Goal: Information Seeking & Learning: Find specific fact

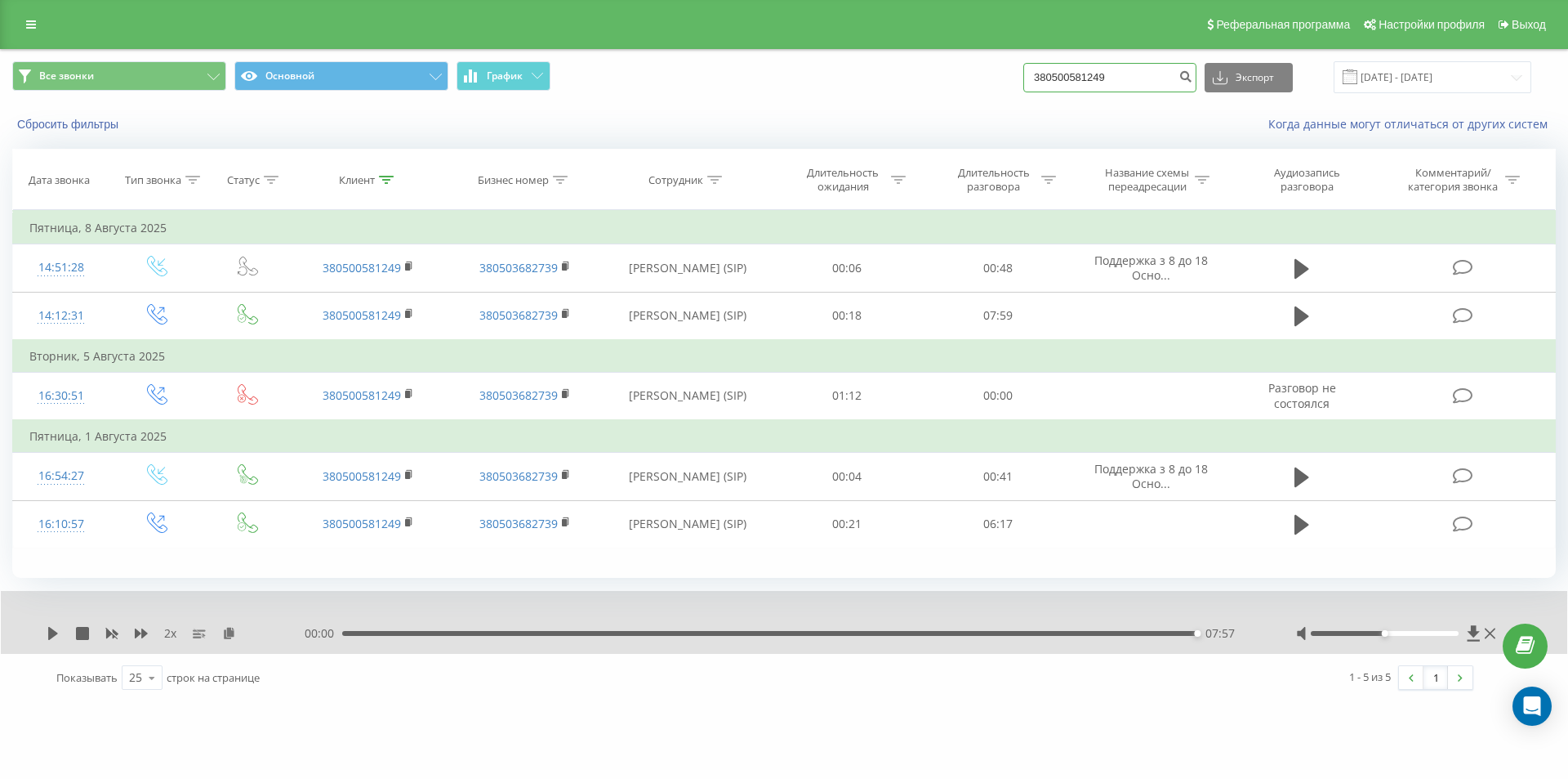
drag, startPoint x: 1130, startPoint y: 81, endPoint x: 887, endPoint y: 82, distance: 243.0
click at [905, 82] on div "Все звонки Основной График 380500581249 Экспорт .csv .xls .xlsx 19.05.2025 - 19…" at bounding box center [784, 77] width 1543 height 32
paste input "732264282"
type input "380732264282"
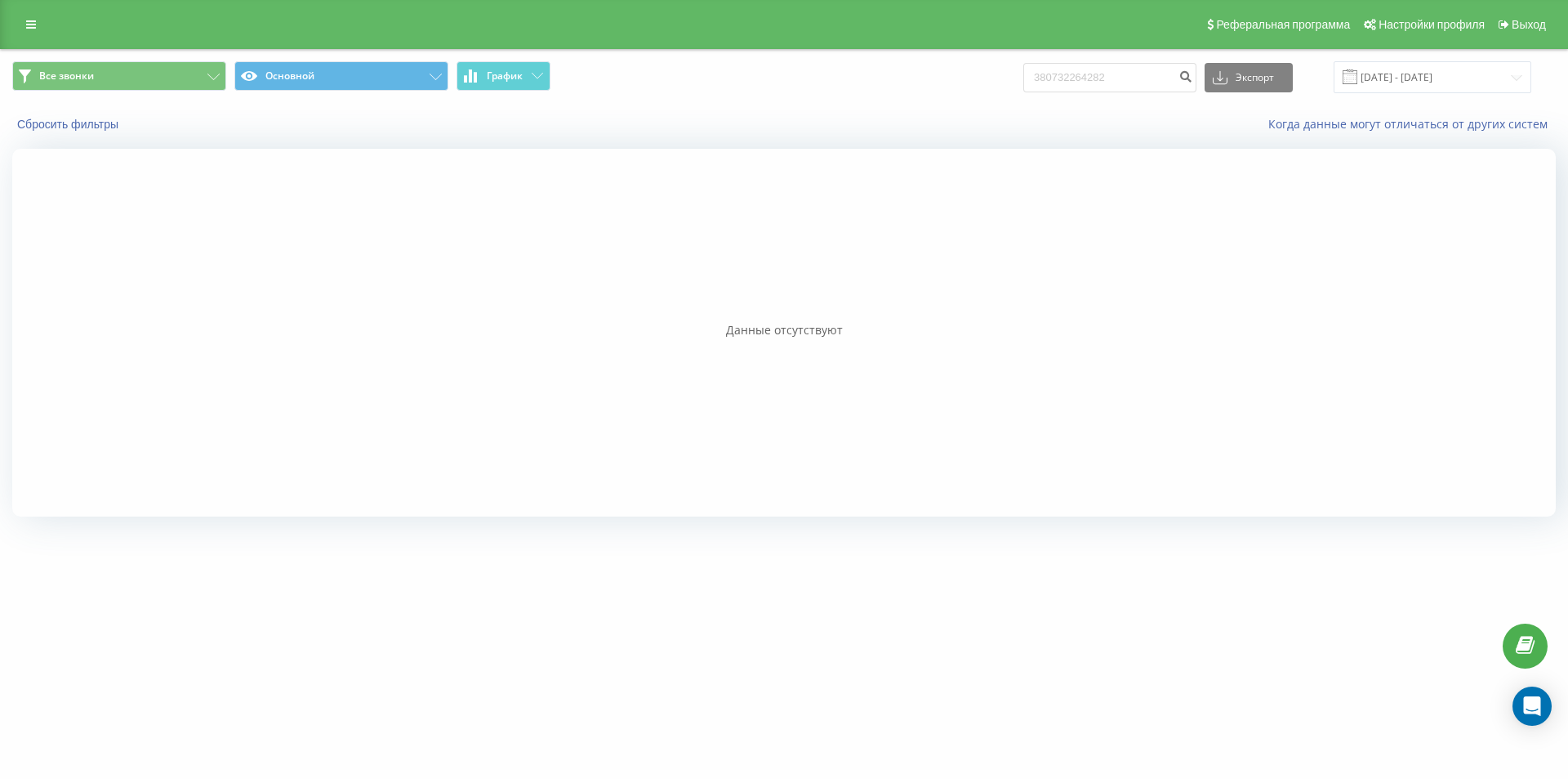
click at [310, 343] on div at bounding box center [784, 333] width 1543 height 368
click at [1141, 91] on input "380732264282" at bounding box center [1109, 78] width 173 height 29
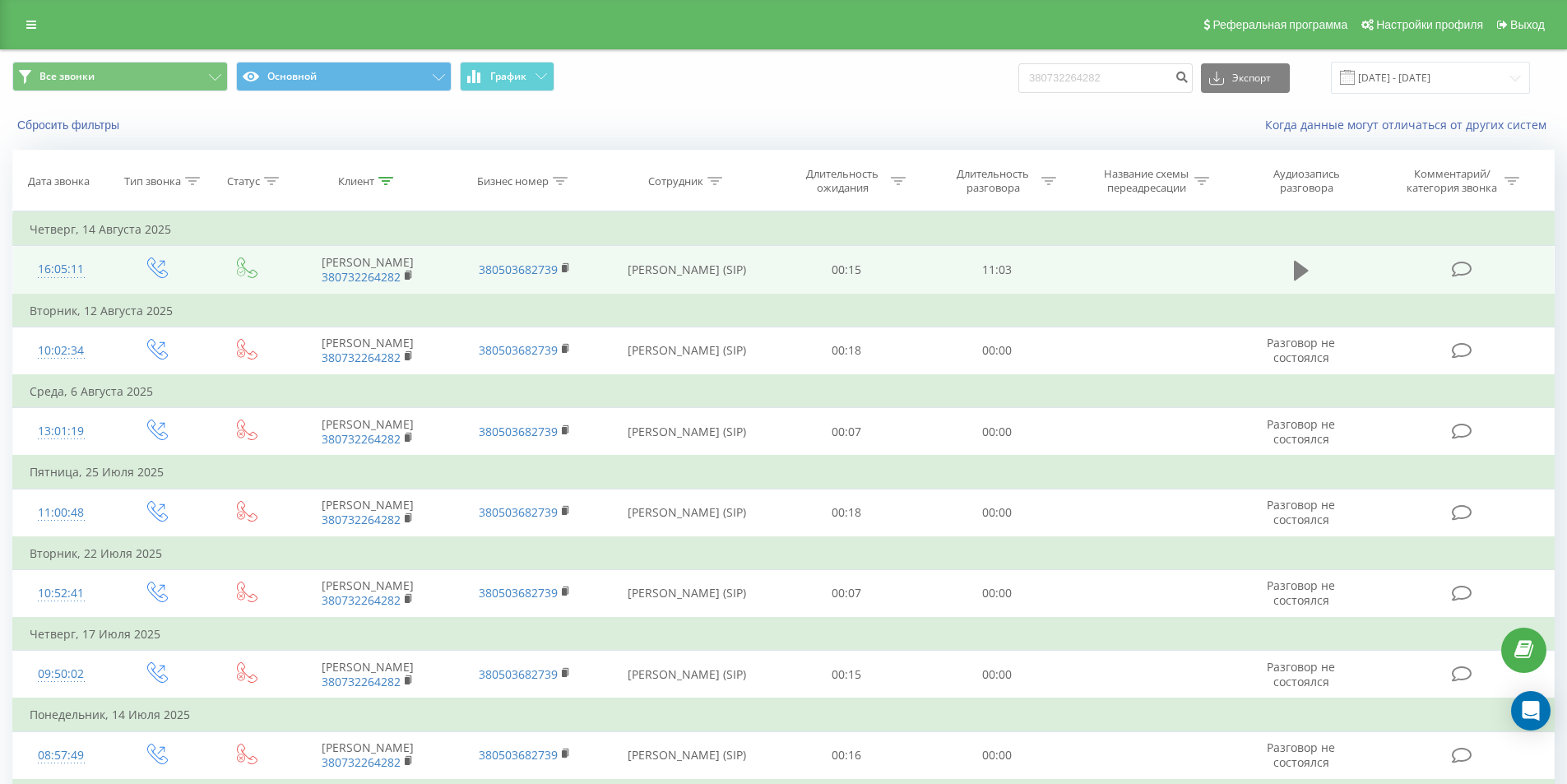
click at [1299, 273] on icon at bounding box center [1301, 270] width 15 height 20
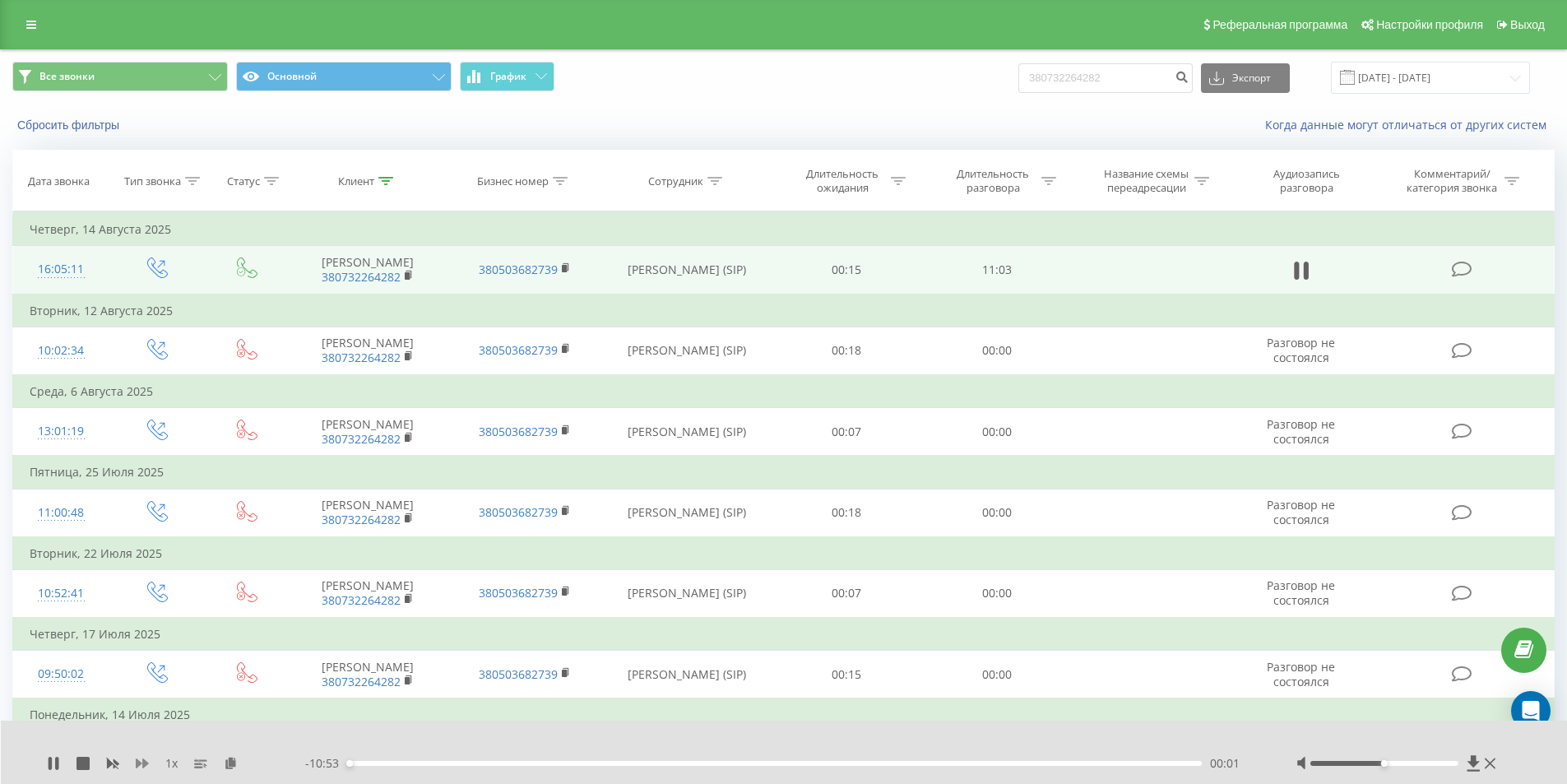
click at [144, 758] on icon at bounding box center [143, 763] width 13 height 13
click at [143, 758] on icon at bounding box center [143, 763] width 13 height 13
click at [709, 763] on div "04:38" at bounding box center [774, 763] width 855 height 5
click at [773, 763] on div "05:08" at bounding box center [774, 763] width 855 height 5
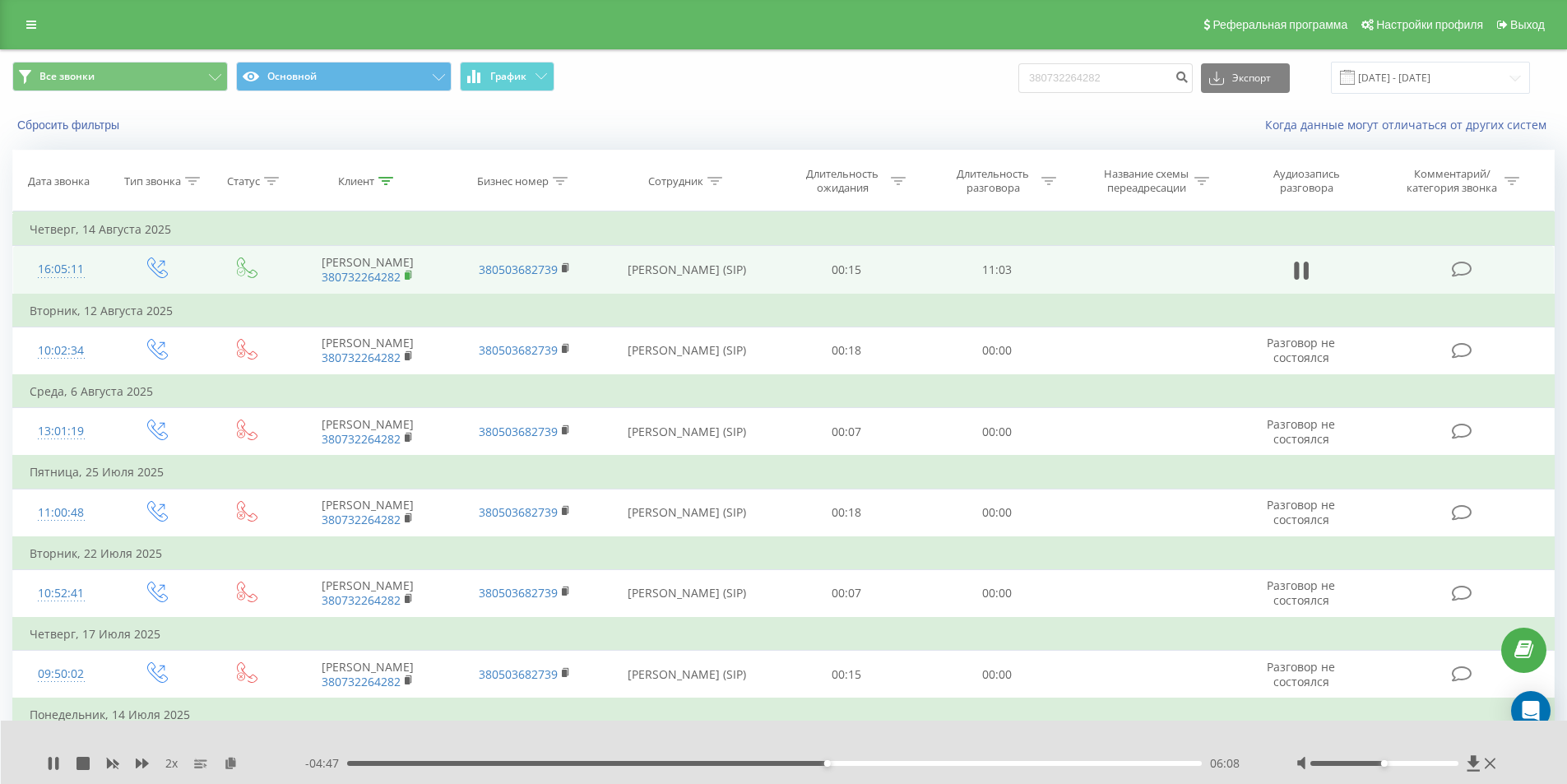
click at [409, 275] on rect at bounding box center [407, 275] width 5 height 7
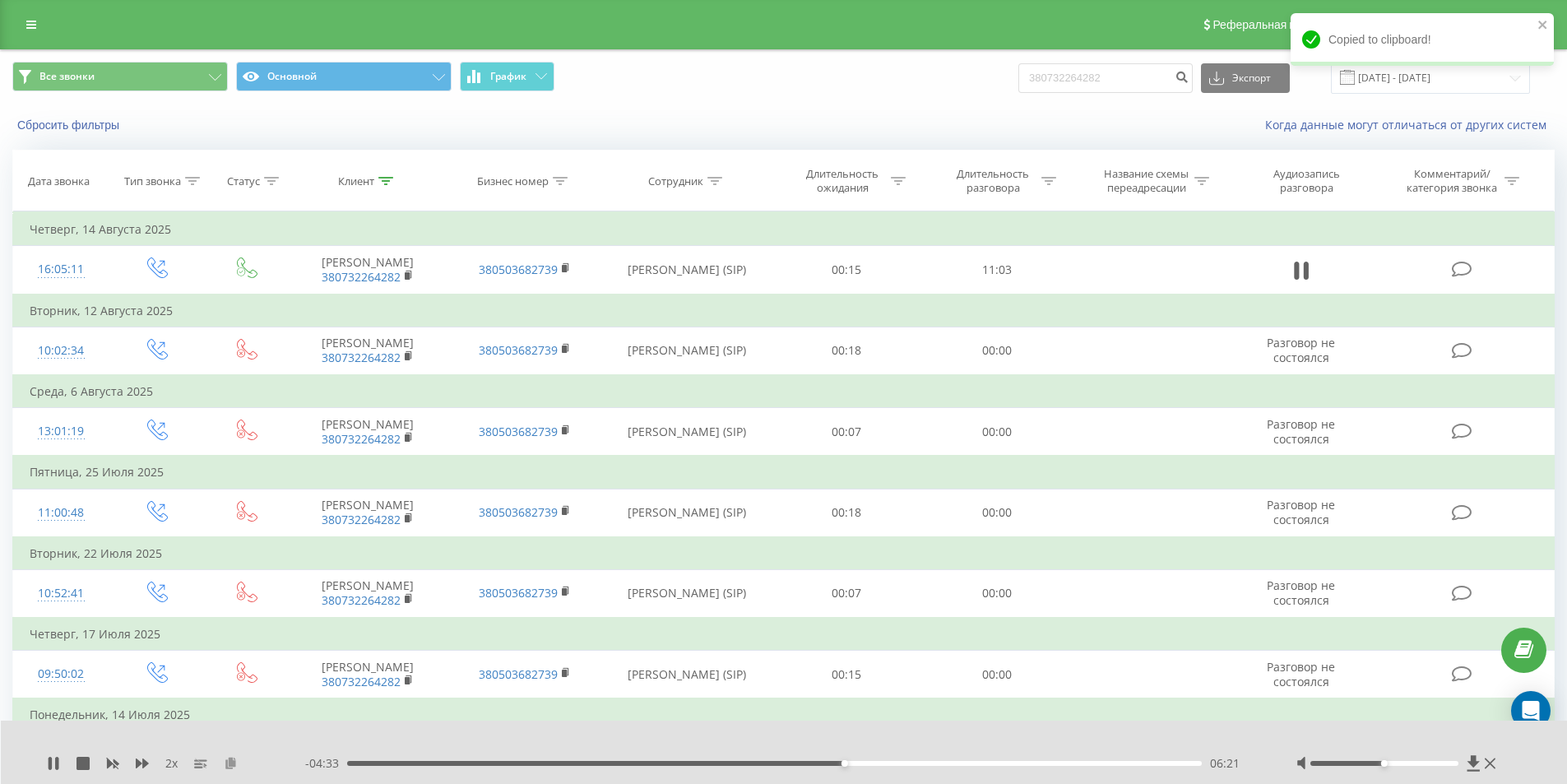
click at [235, 764] on icon at bounding box center [230, 763] width 14 height 12
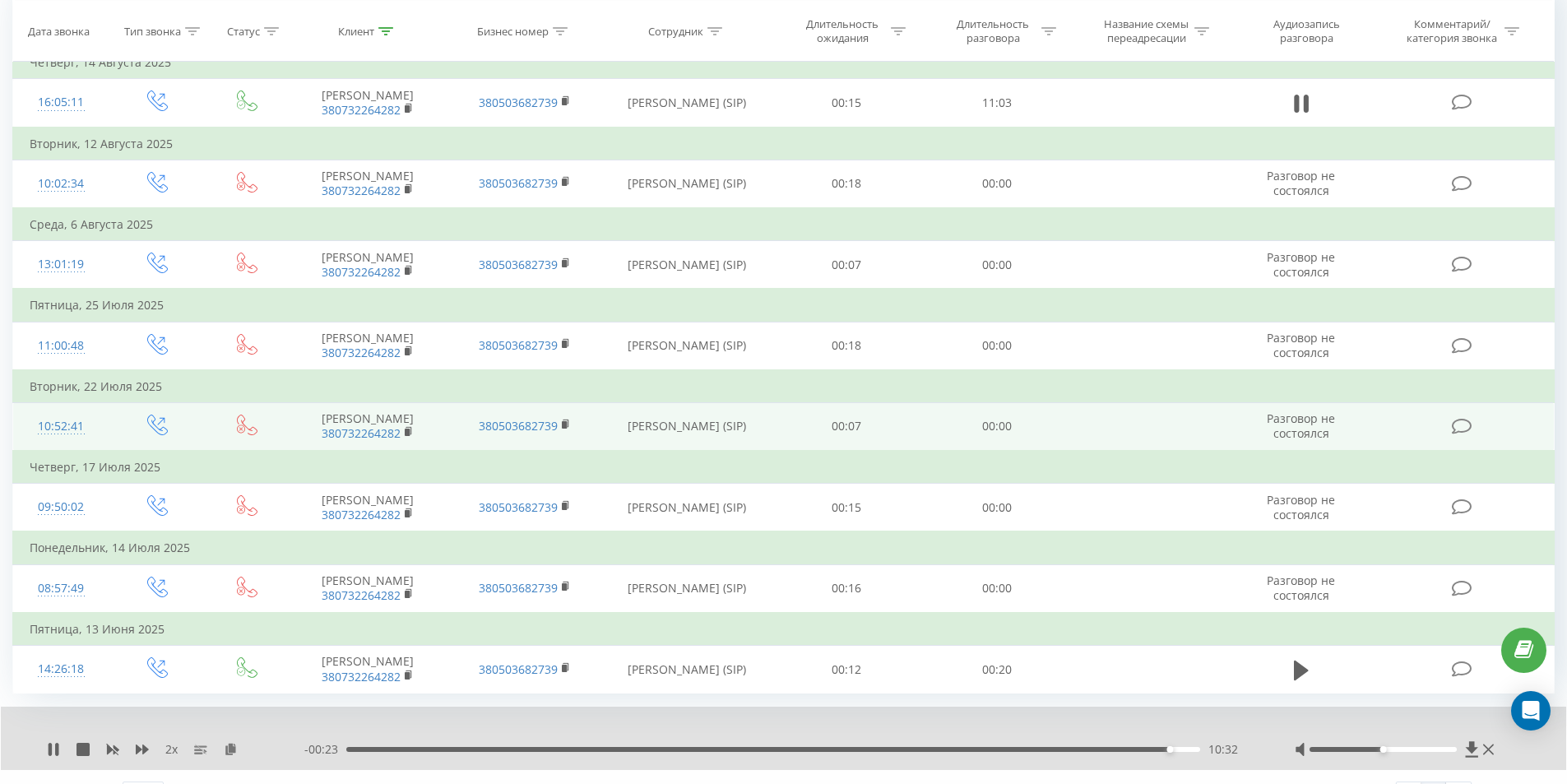
scroll to position [201, 0]
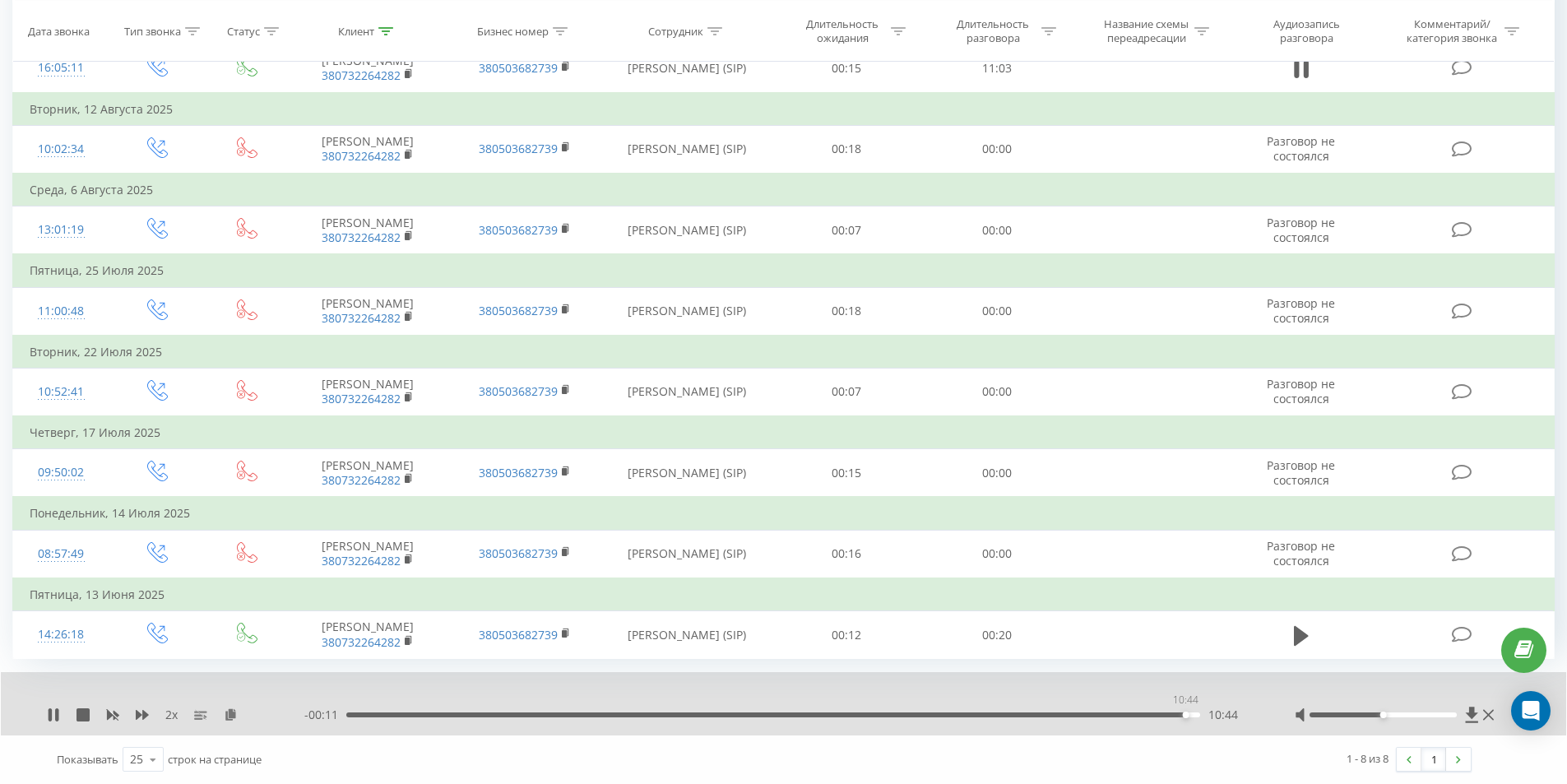
click at [1186, 714] on div "10:44" at bounding box center [773, 715] width 854 height 5
click at [48, 715] on icon at bounding box center [54, 715] width 13 height 13
click at [1183, 716] on div "10:41" at bounding box center [773, 715] width 854 height 5
click at [51, 710] on icon at bounding box center [54, 715] width 10 height 13
click at [1172, 716] on div "10:45" at bounding box center [773, 715] width 854 height 5
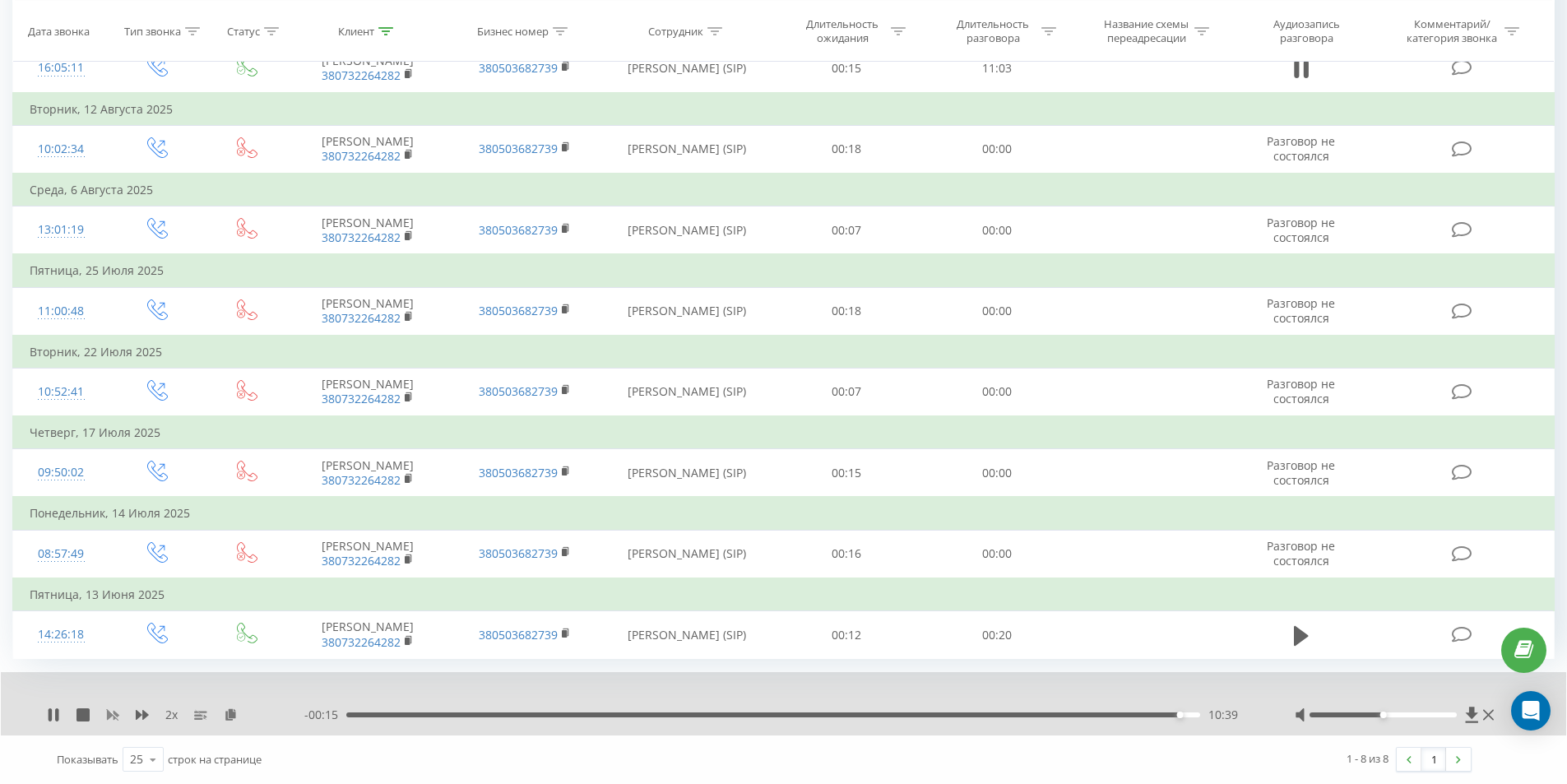
click at [111, 715] on icon at bounding box center [113, 716] width 12 height 10
click at [141, 716] on icon at bounding box center [143, 715] width 13 height 13
click at [50, 716] on icon at bounding box center [50, 715] width 3 height 13
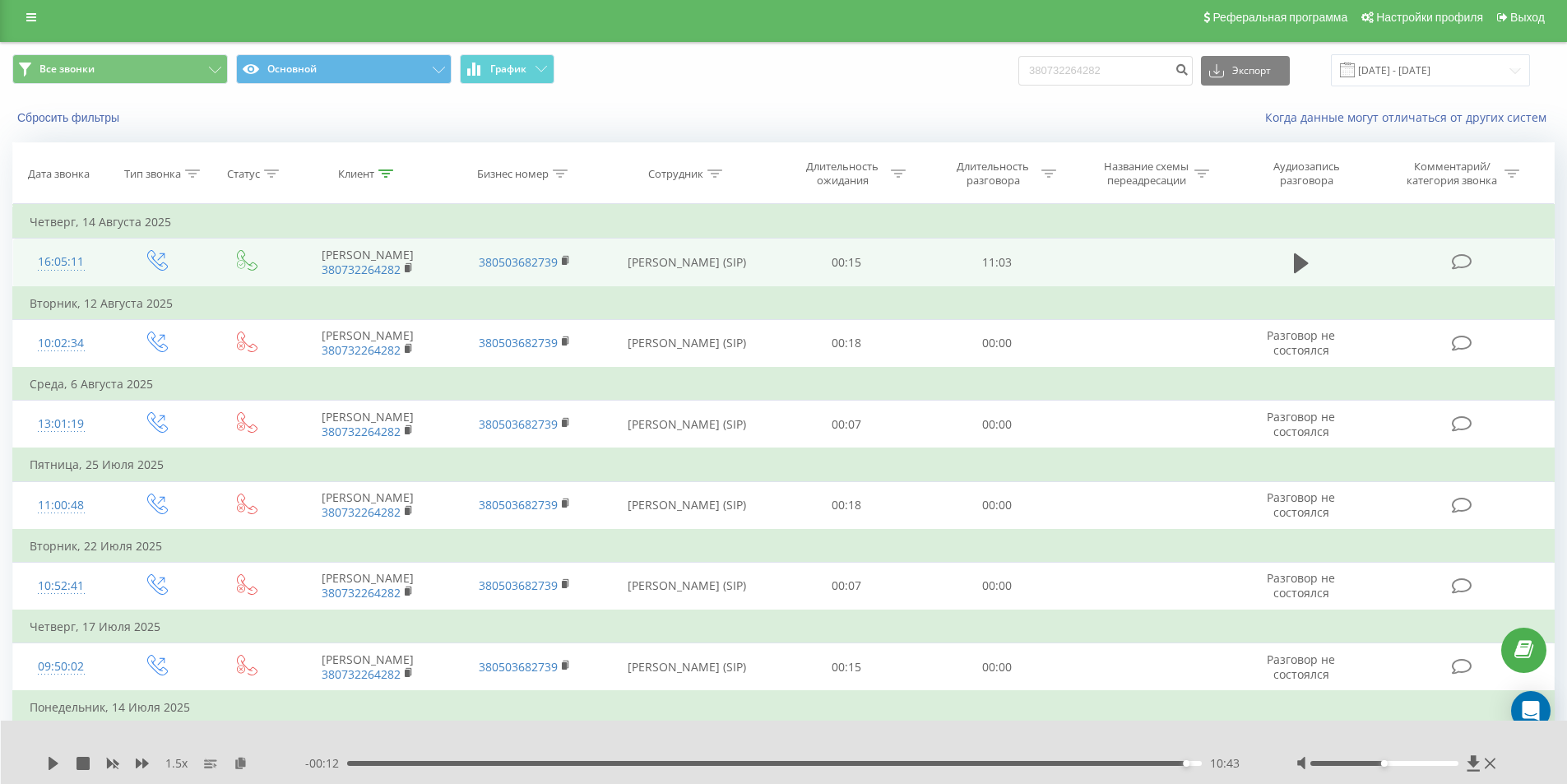
scroll to position [0, 0]
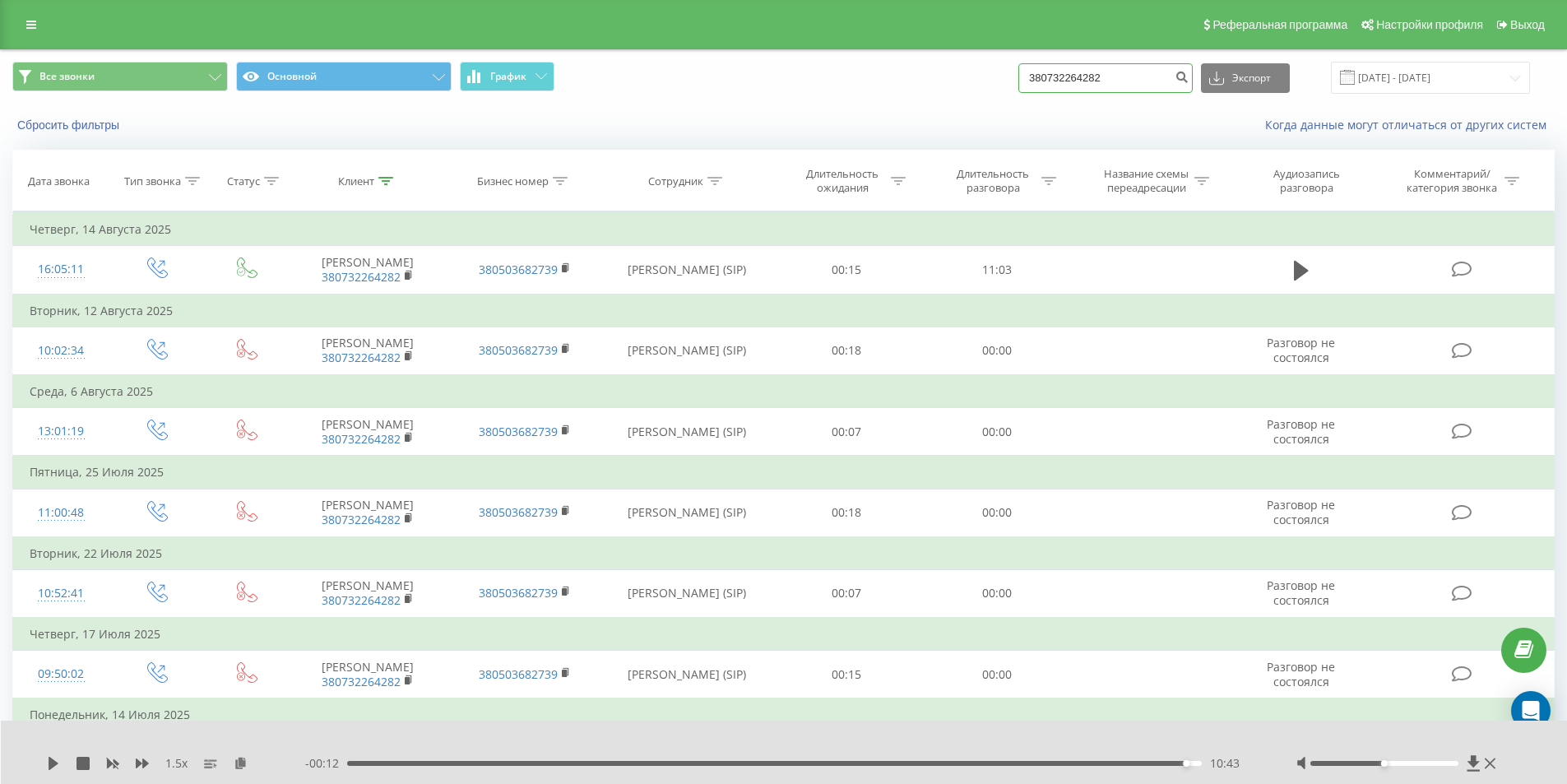
drag, startPoint x: 1140, startPoint y: 80, endPoint x: 868, endPoint y: 105, distance: 273.1
click at [877, 105] on div "Все звонки Основной График 380732264282 Экспорт .csv .xls .xlsx 19.05.2025 - 19…" at bounding box center [784, 77] width 1565 height 55
paste input "991928657"
type input "380991928657"
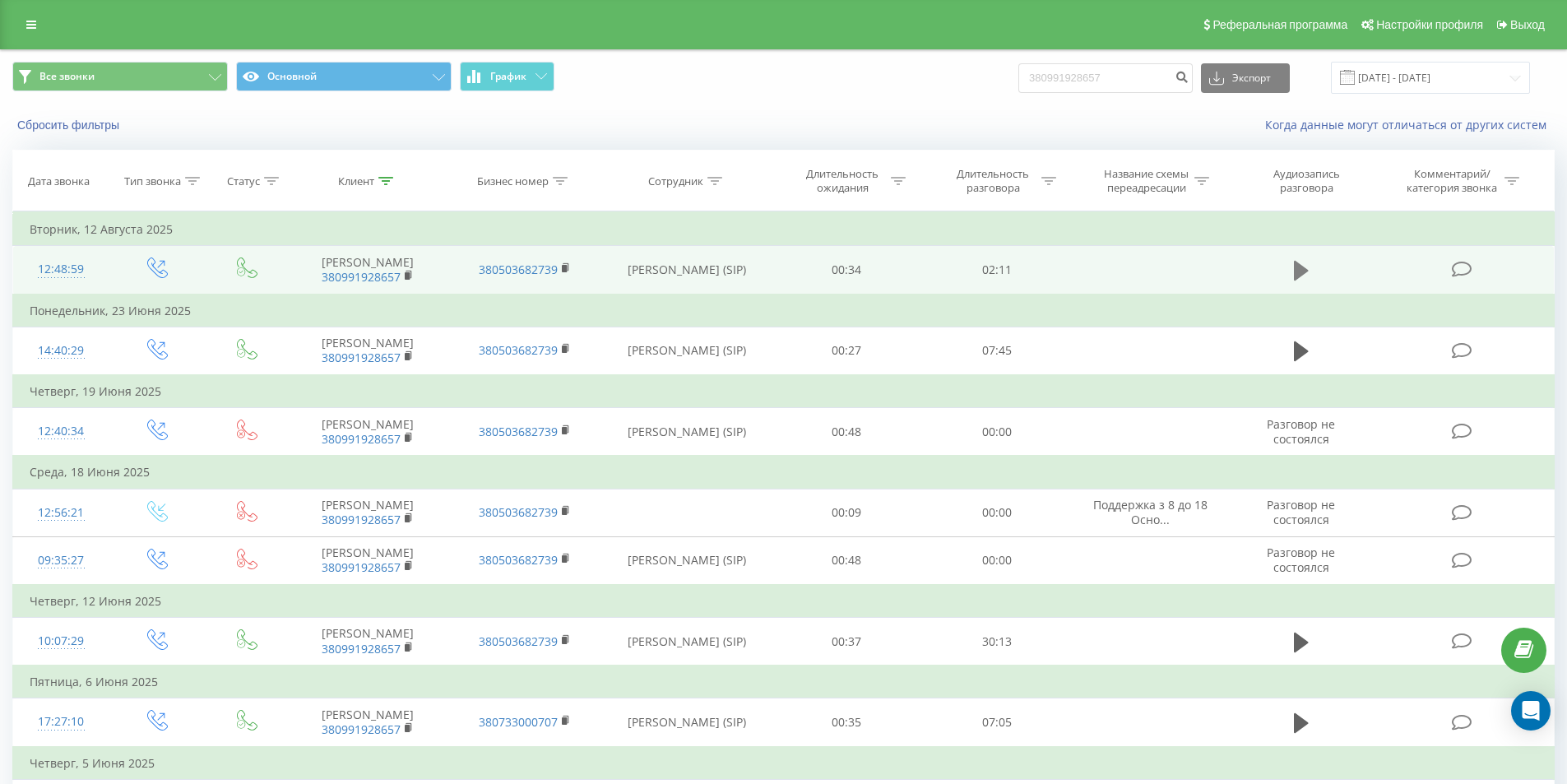
click at [1296, 261] on icon at bounding box center [1301, 270] width 15 height 23
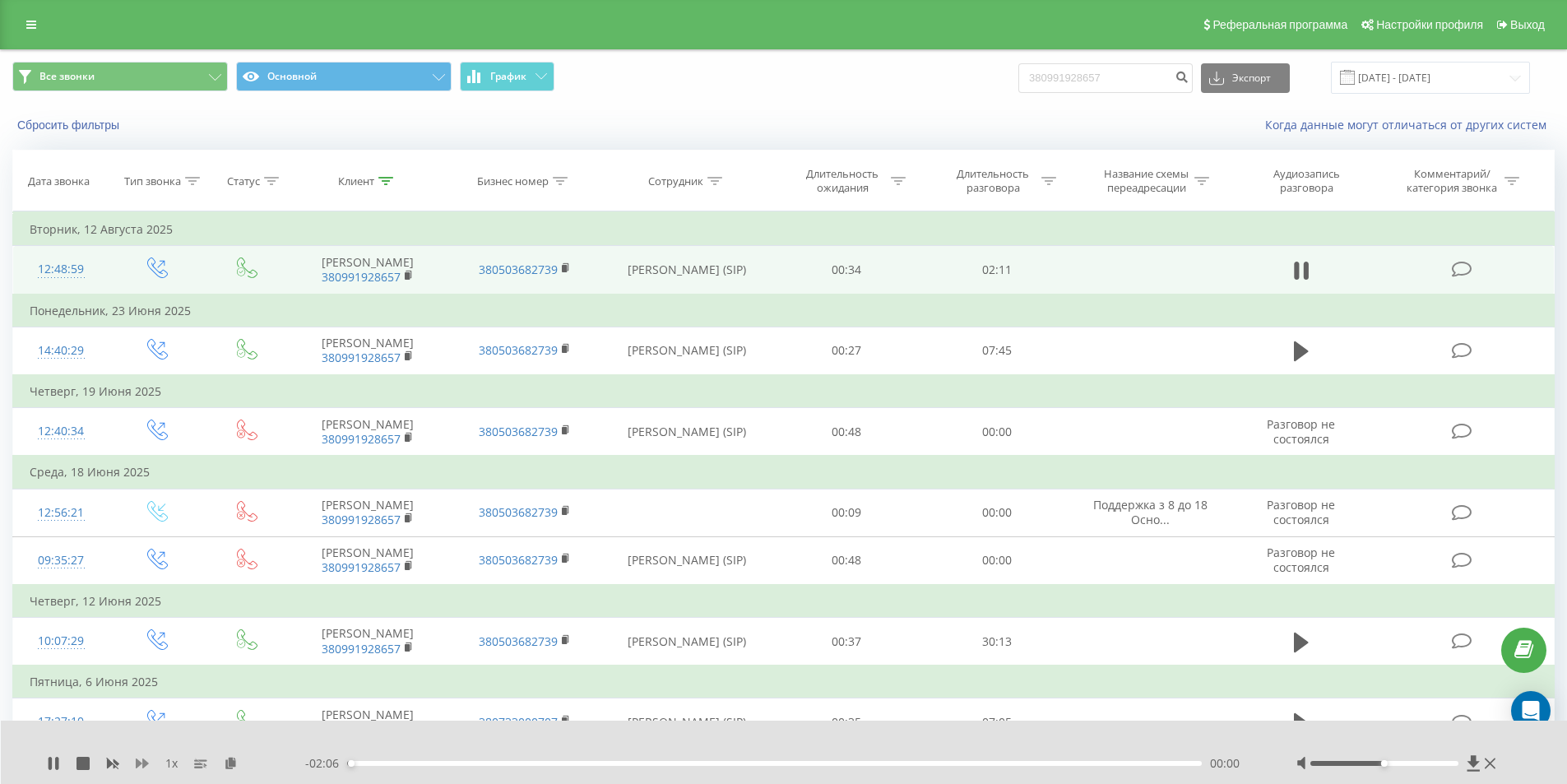
click at [144, 762] on icon at bounding box center [143, 763] width 13 height 10
click at [239, 763] on icon at bounding box center [240, 763] width 14 height 12
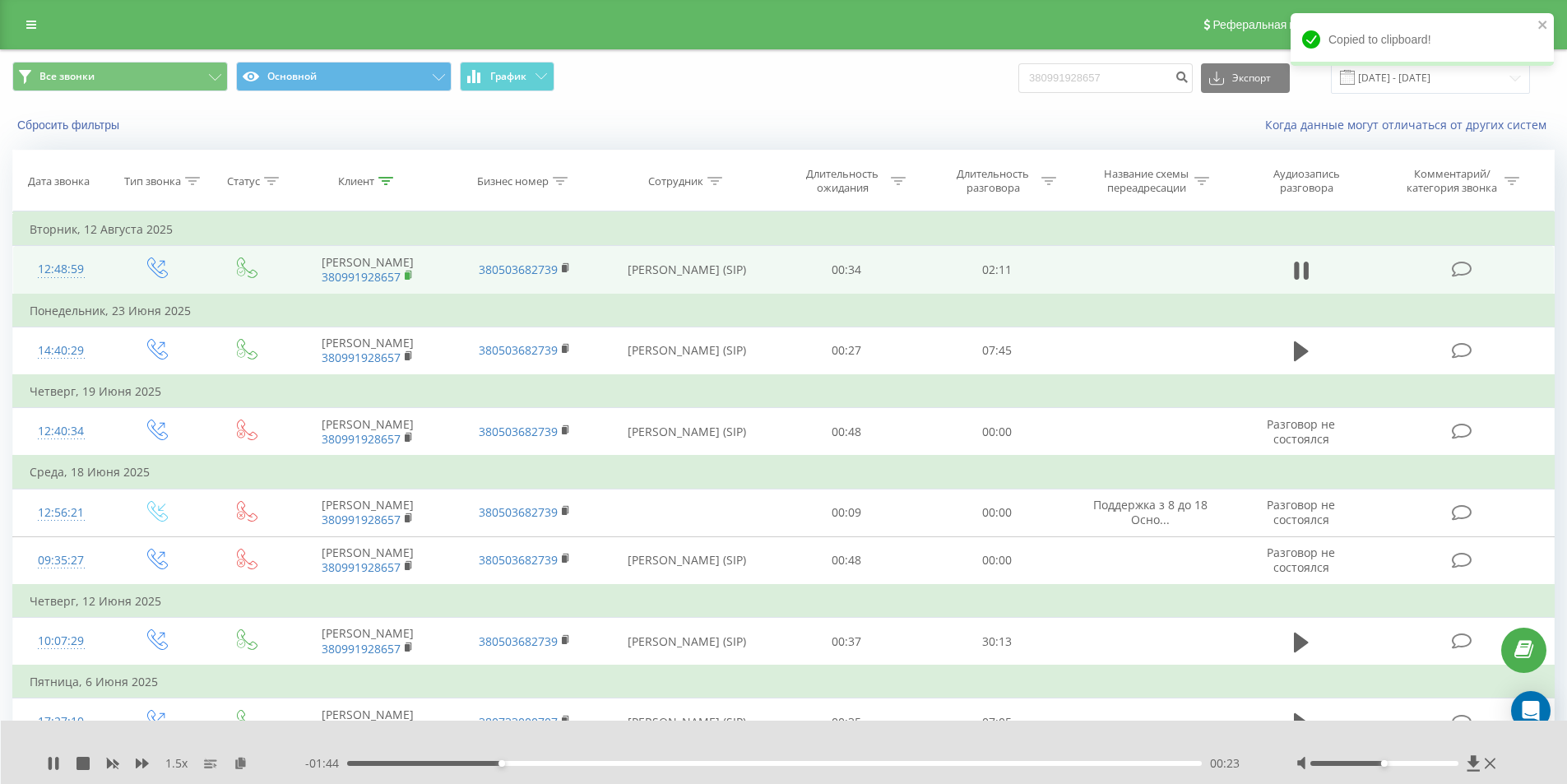
click at [407, 273] on rect at bounding box center [407, 275] width 5 height 7
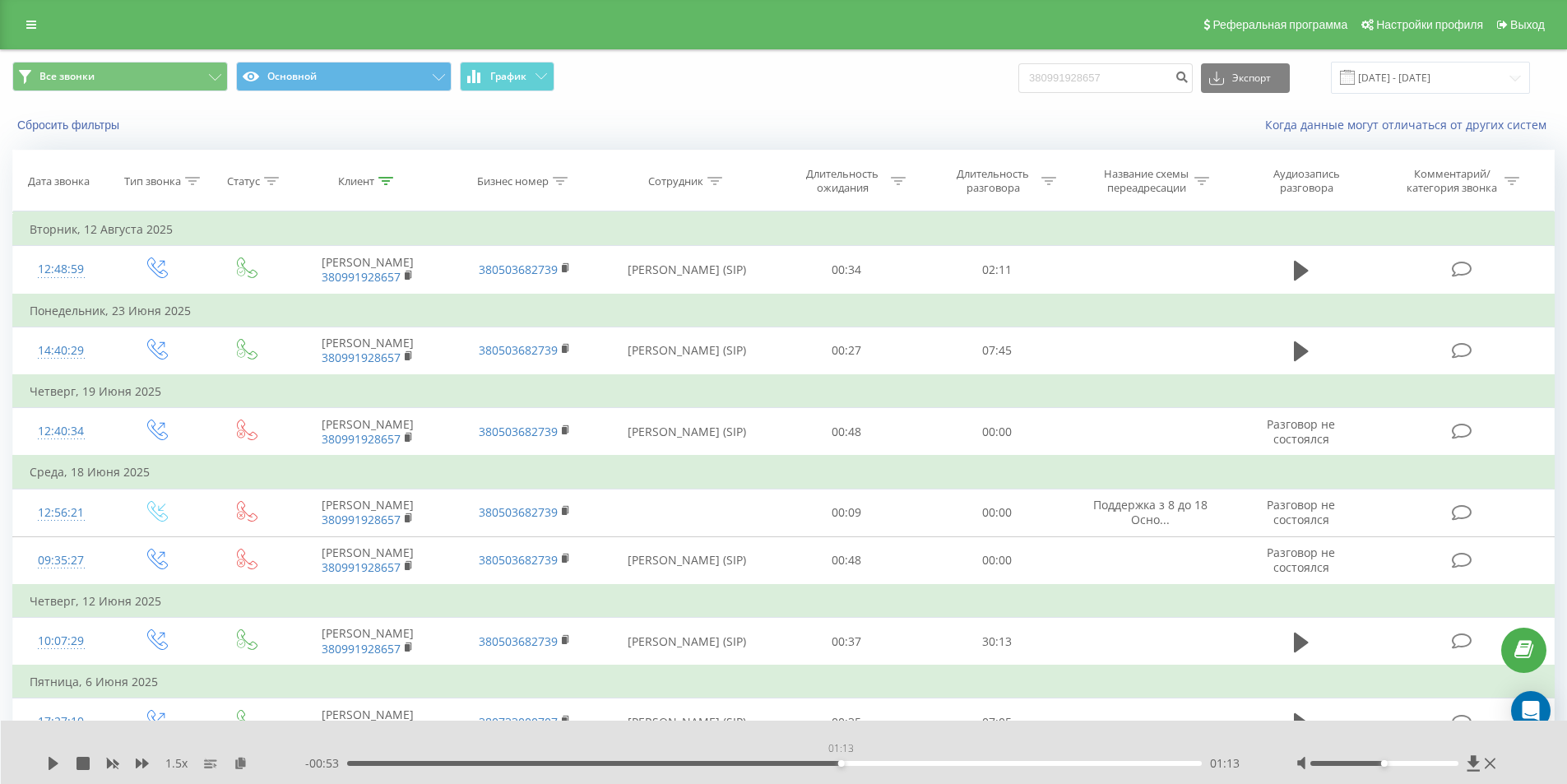
click at [837, 762] on div "01:13" at bounding box center [774, 763] width 855 height 5
click at [51, 767] on icon at bounding box center [54, 763] width 10 height 13
click at [1075, 765] on div "01:49" at bounding box center [774, 763] width 855 height 5
click at [51, 761] on icon at bounding box center [54, 763] width 10 height 13
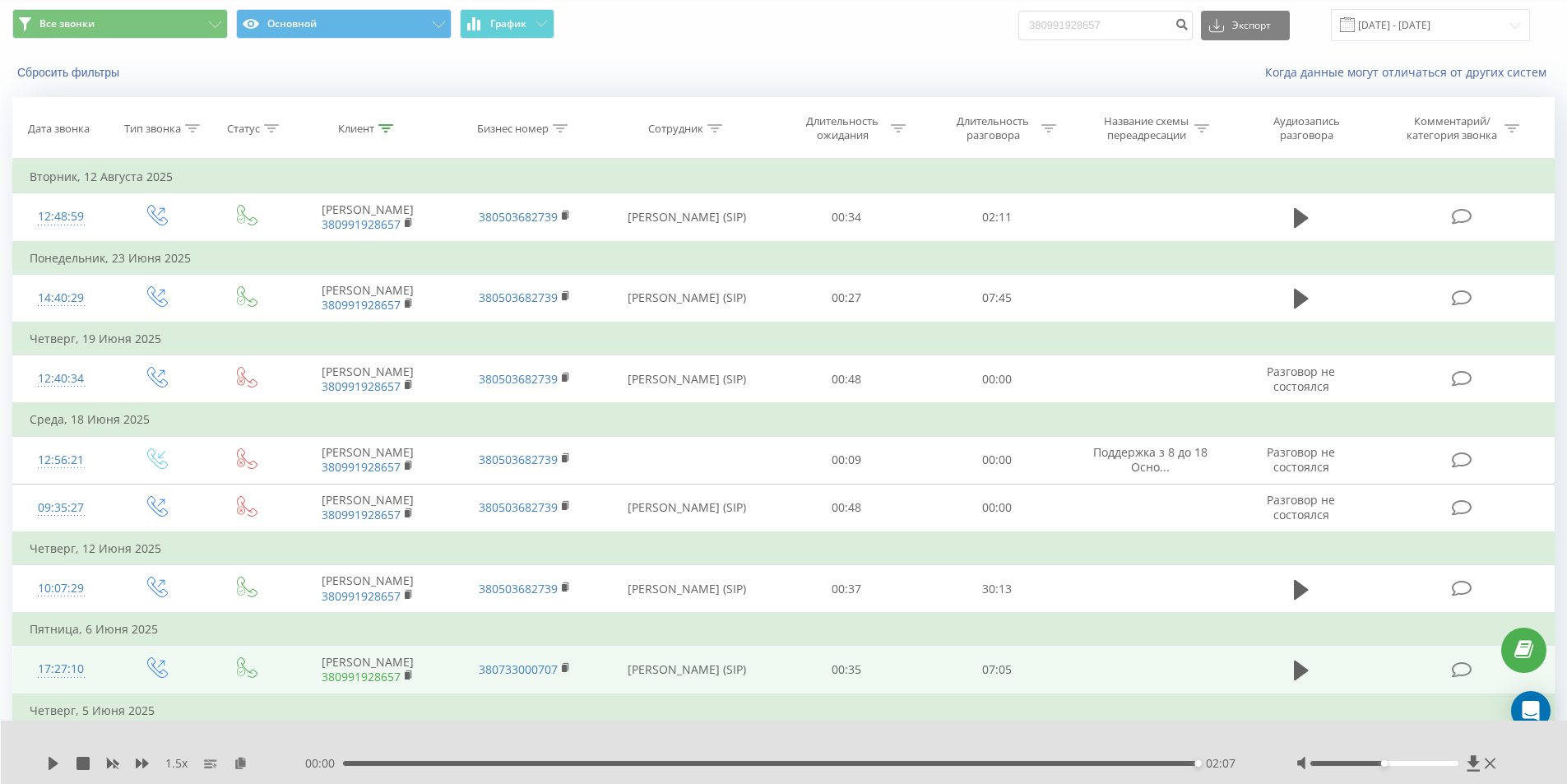
scroll to position [21, 0]
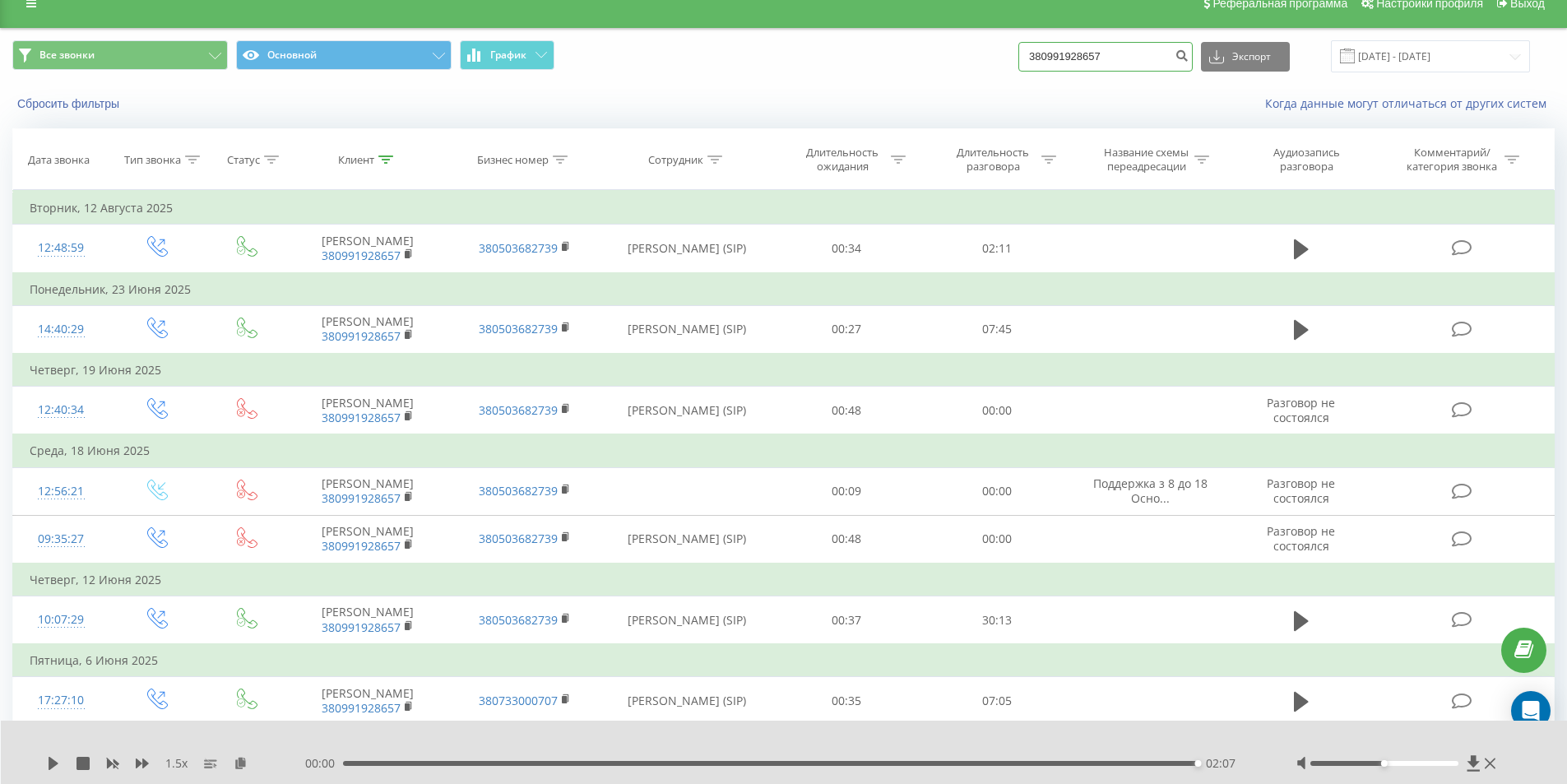
drag, startPoint x: 1137, startPoint y: 59, endPoint x: 800, endPoint y: 74, distance: 337.3
click at [815, 73] on div "Все звонки Основной График 380991928657 Экспорт .csv .xls .xlsx 19.05.2025 - 19…" at bounding box center [784, 56] width 1542 height 32
paste input "686771415"
type input "380686771415"
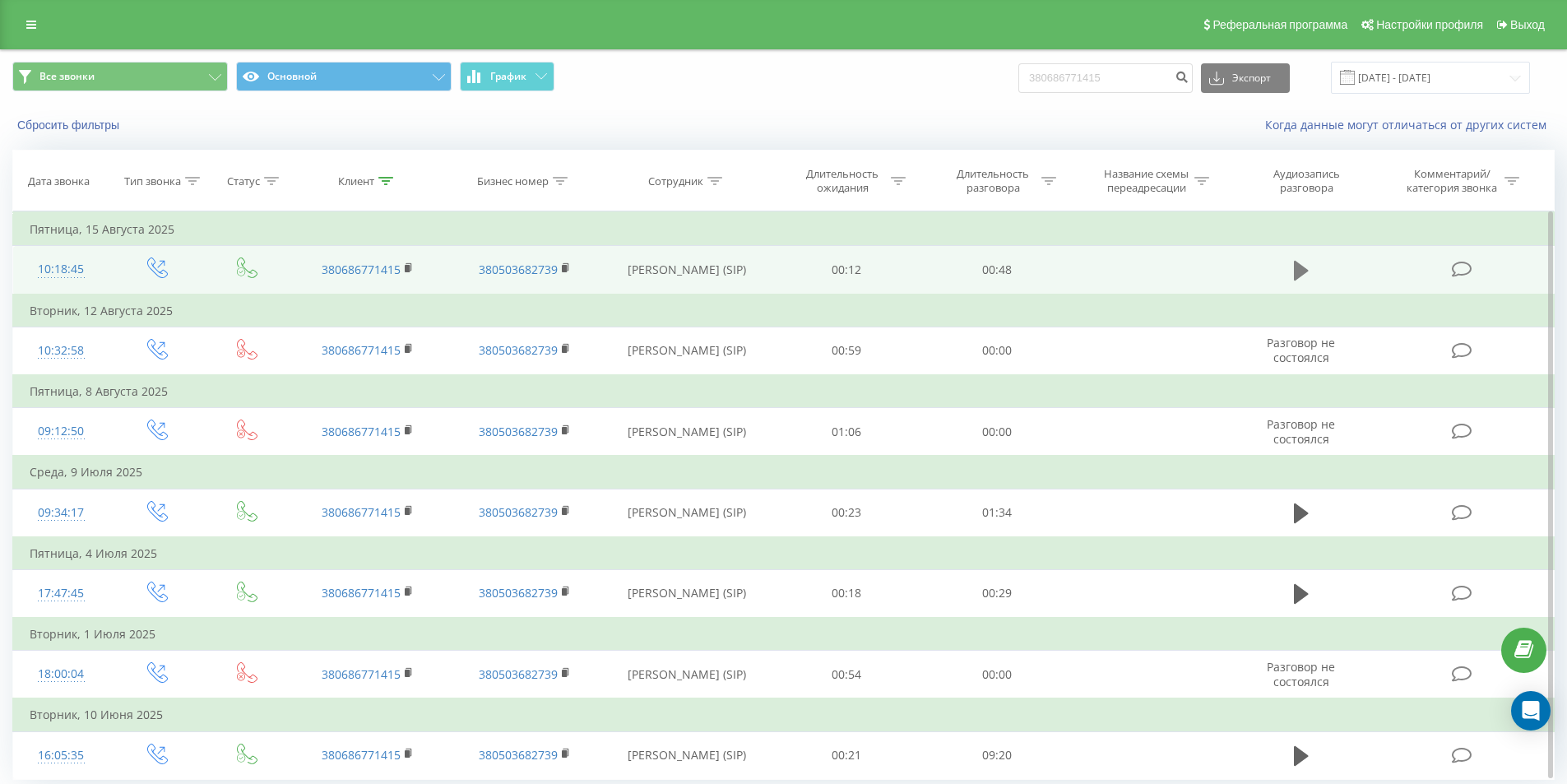
click at [1300, 268] on icon at bounding box center [1301, 270] width 15 height 20
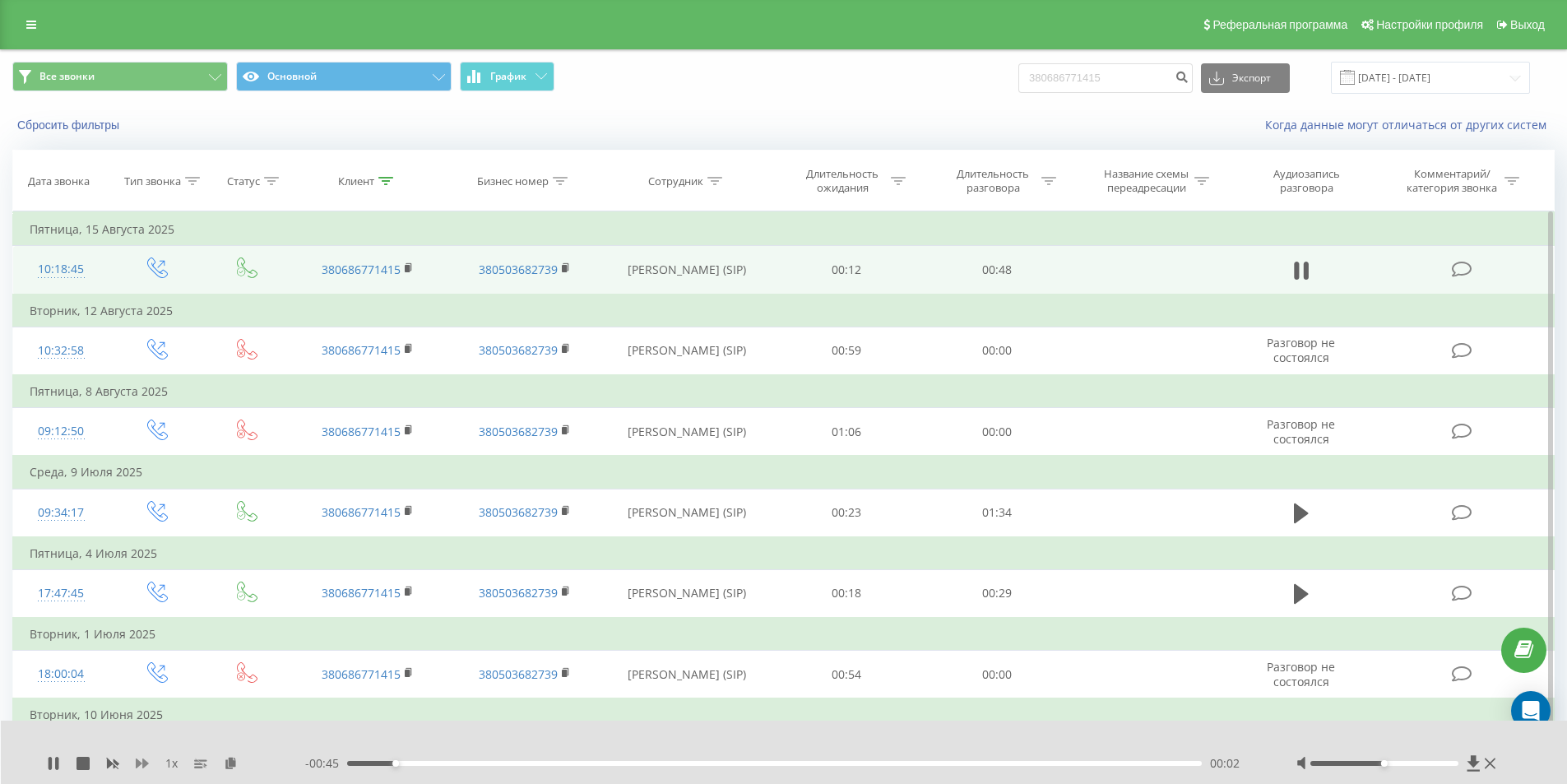
click at [142, 758] on icon at bounding box center [143, 763] width 13 height 13
click at [143, 758] on icon at bounding box center [143, 763] width 13 height 13
click at [243, 760] on icon at bounding box center [240, 763] width 14 height 12
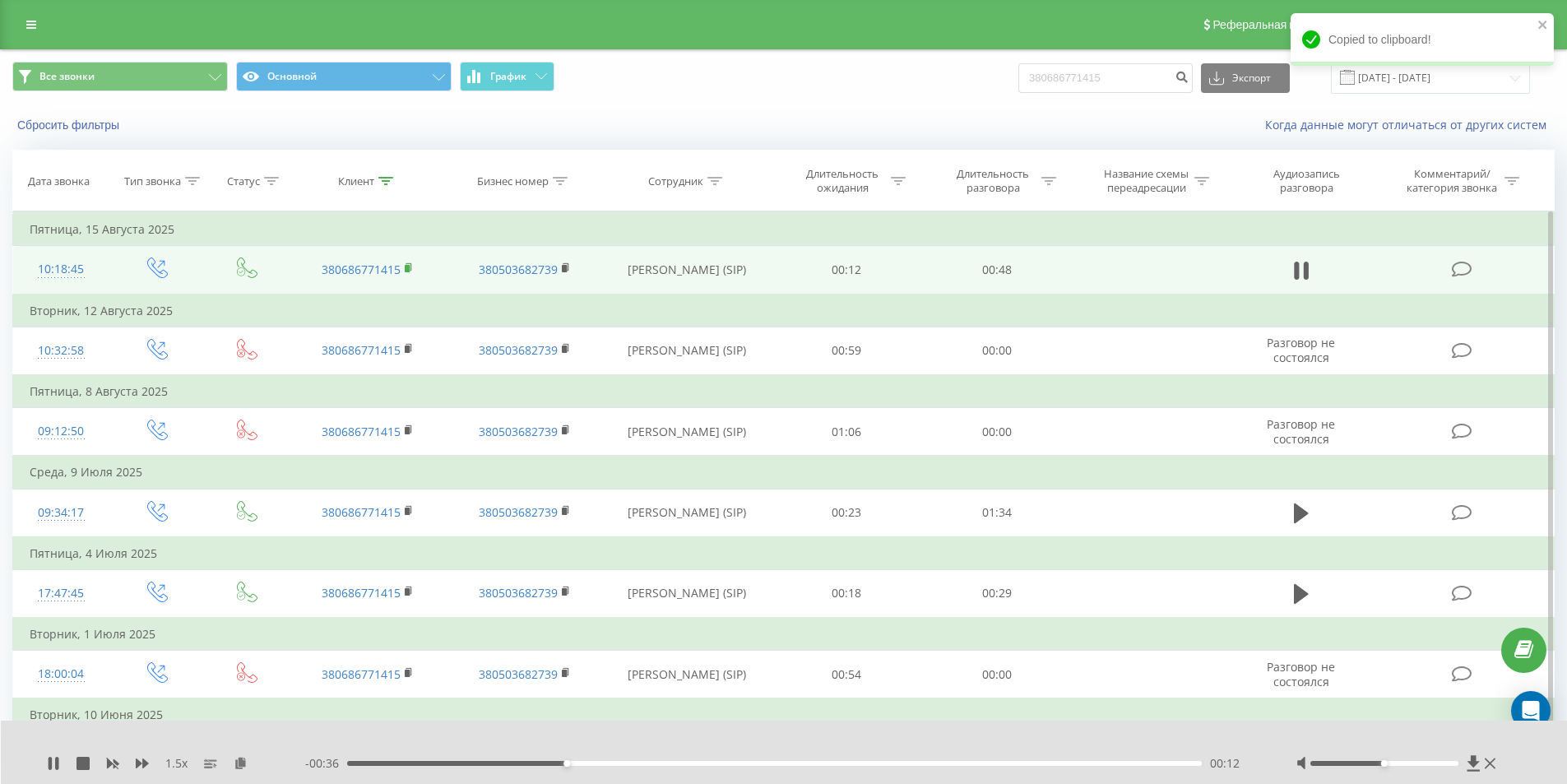
click at [410, 265] on rect at bounding box center [407, 268] width 5 height 7
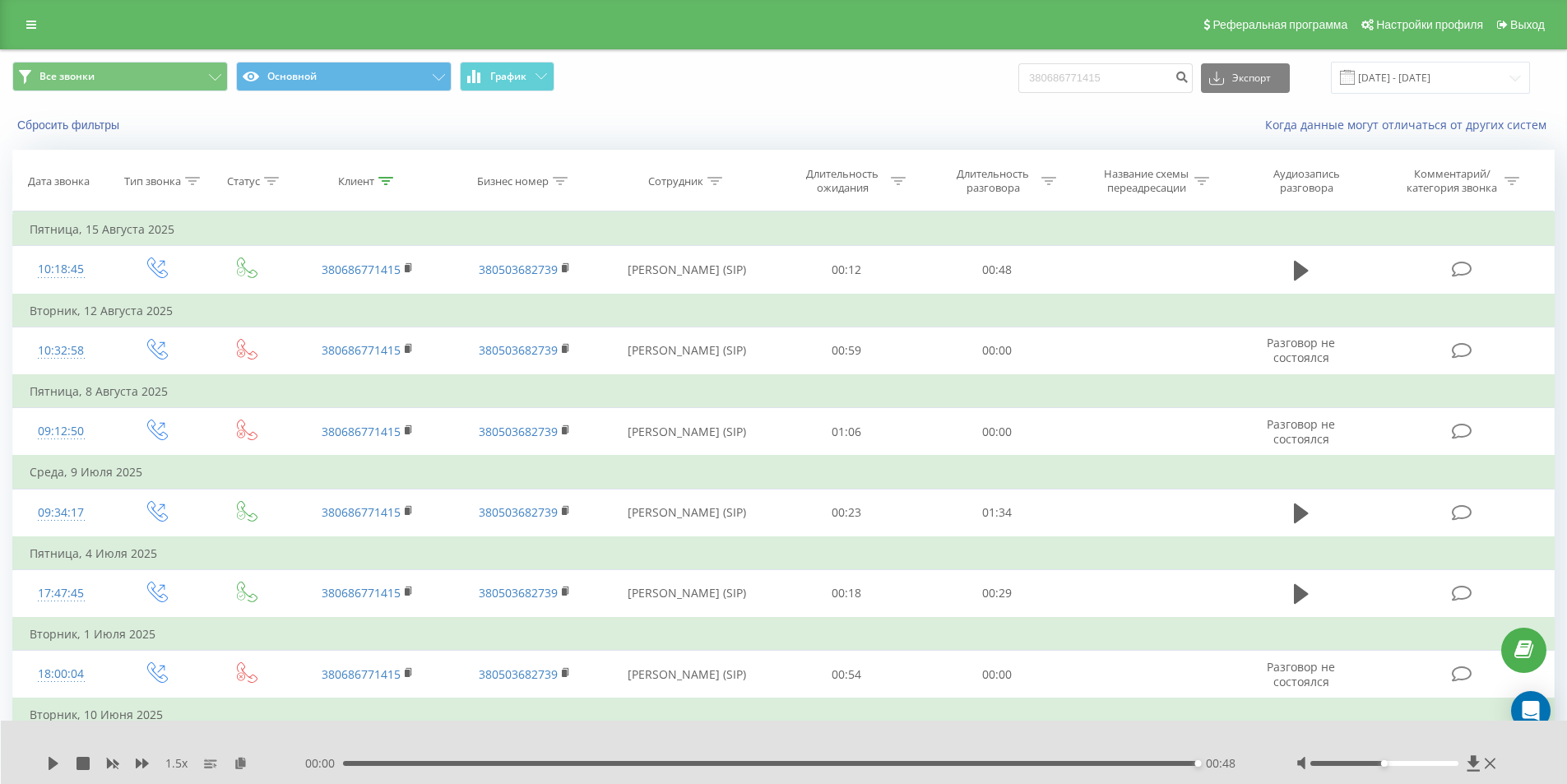
click at [791, 759] on div "00:00 00:48 00:48" at bounding box center [780, 763] width 950 height 16
click at [789, 762] on div "00:25" at bounding box center [774, 763] width 855 height 5
click at [59, 760] on icon at bounding box center [54, 763] width 13 height 13
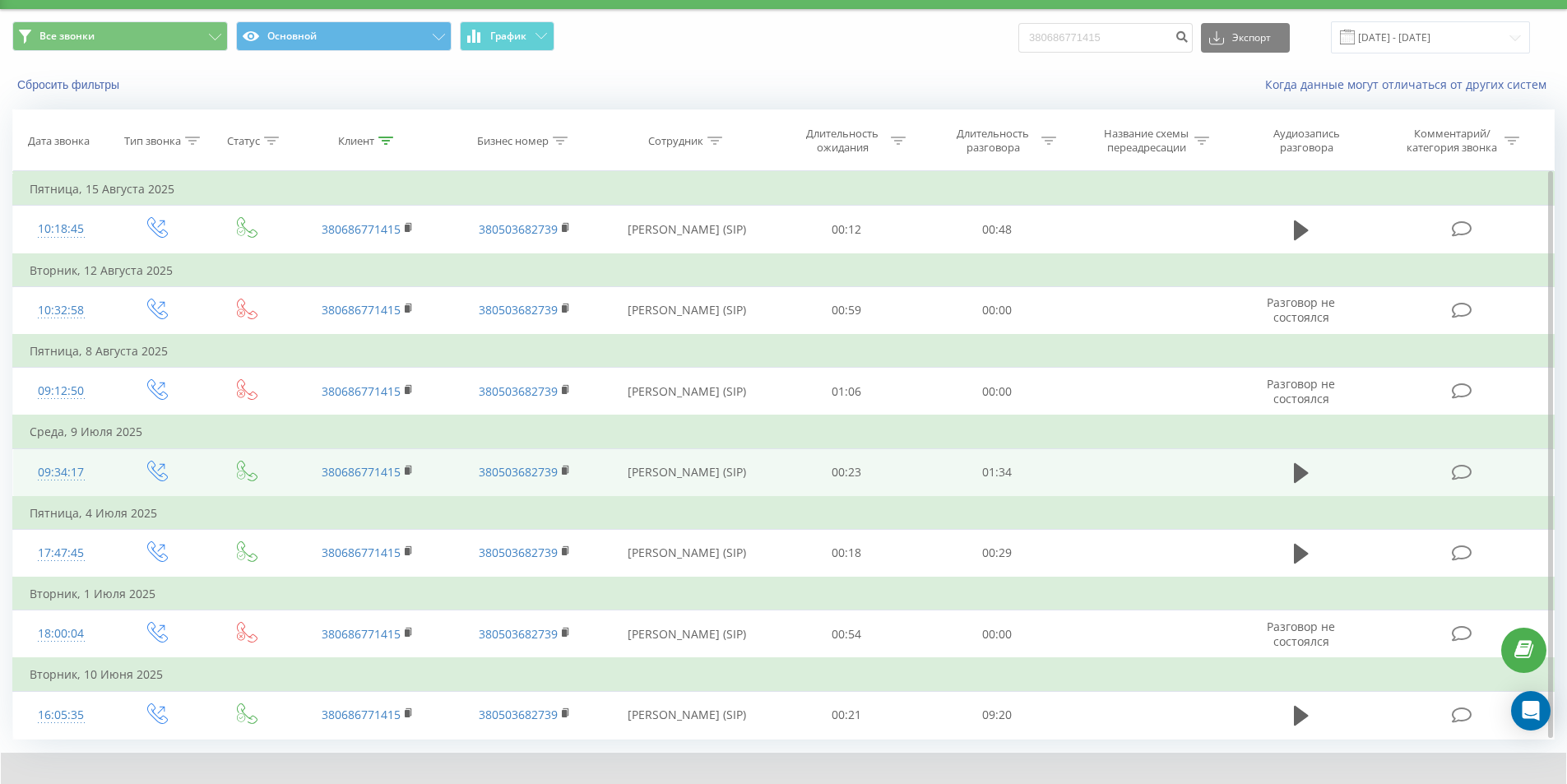
scroll to position [39, 0]
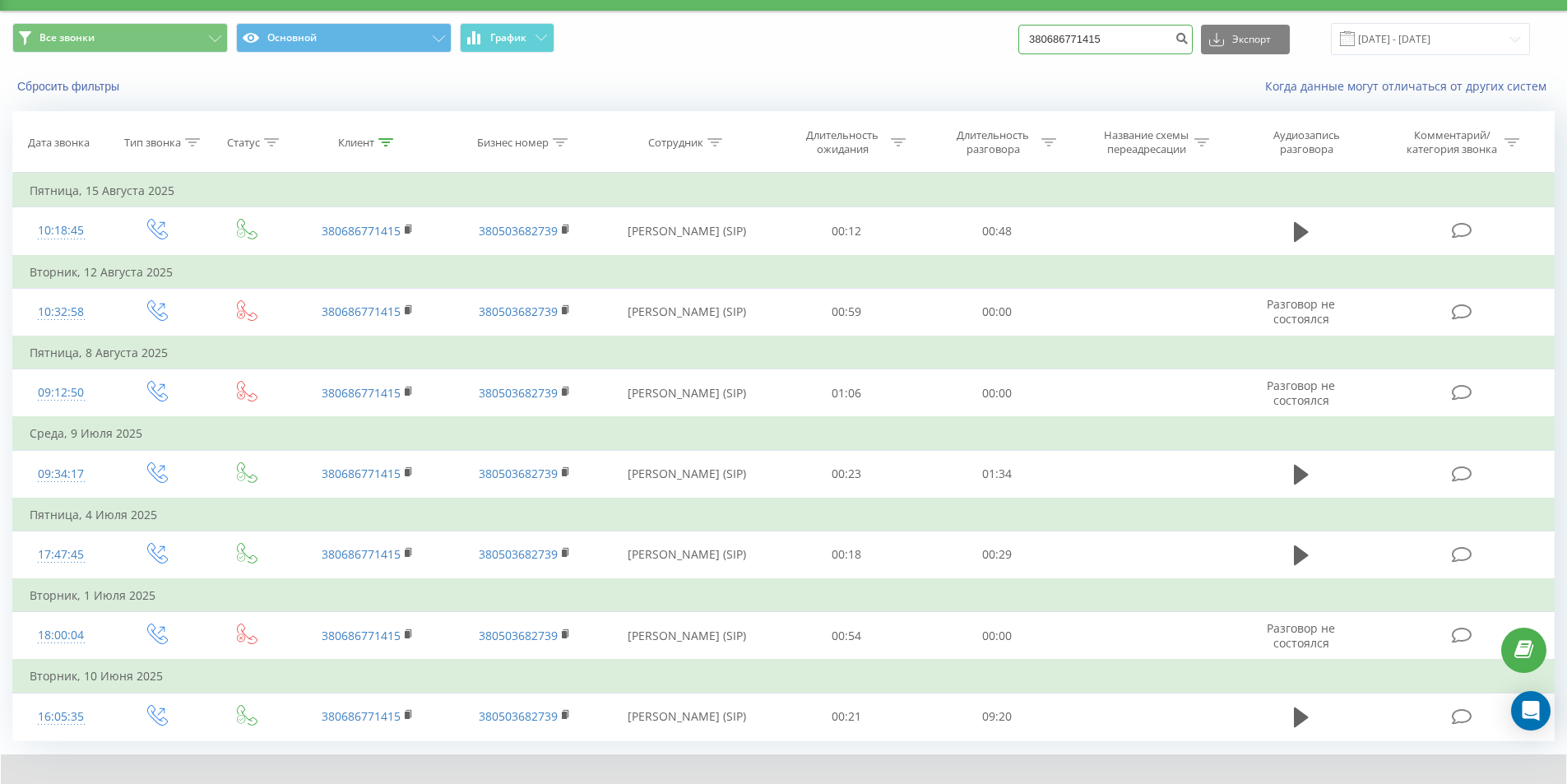
drag, startPoint x: 1126, startPoint y: 49, endPoint x: 838, endPoint y: 66, distance: 288.5
click at [848, 66] on div "Все звонки Основной График 380686771415 Экспорт .csv .xls .xlsx [DATE] - [DATE]" at bounding box center [784, 39] width 1565 height 55
paste input "0660205593"
type input "0660205593"
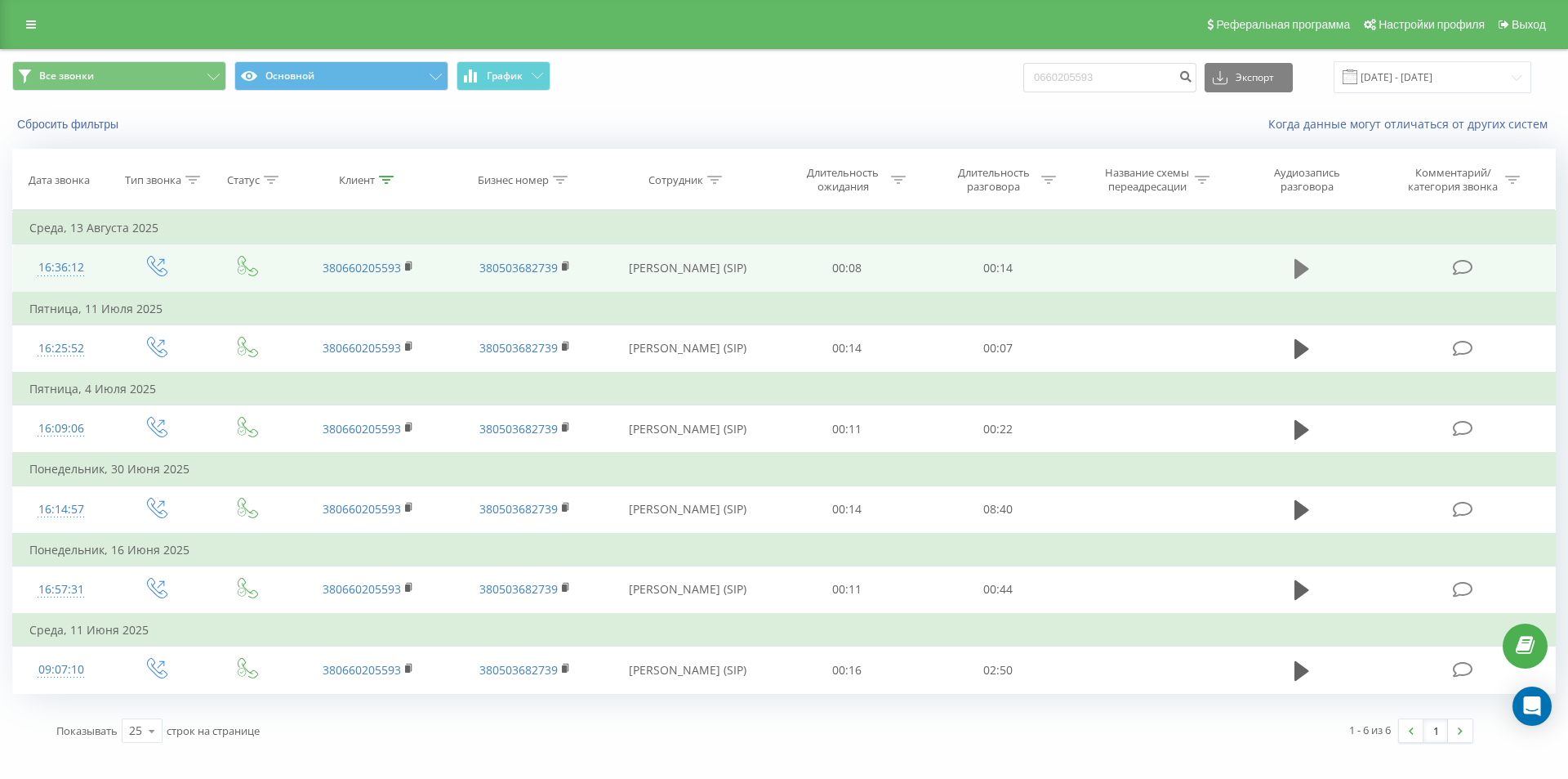
click at [1306, 263] on icon at bounding box center [1302, 269] width 15 height 23
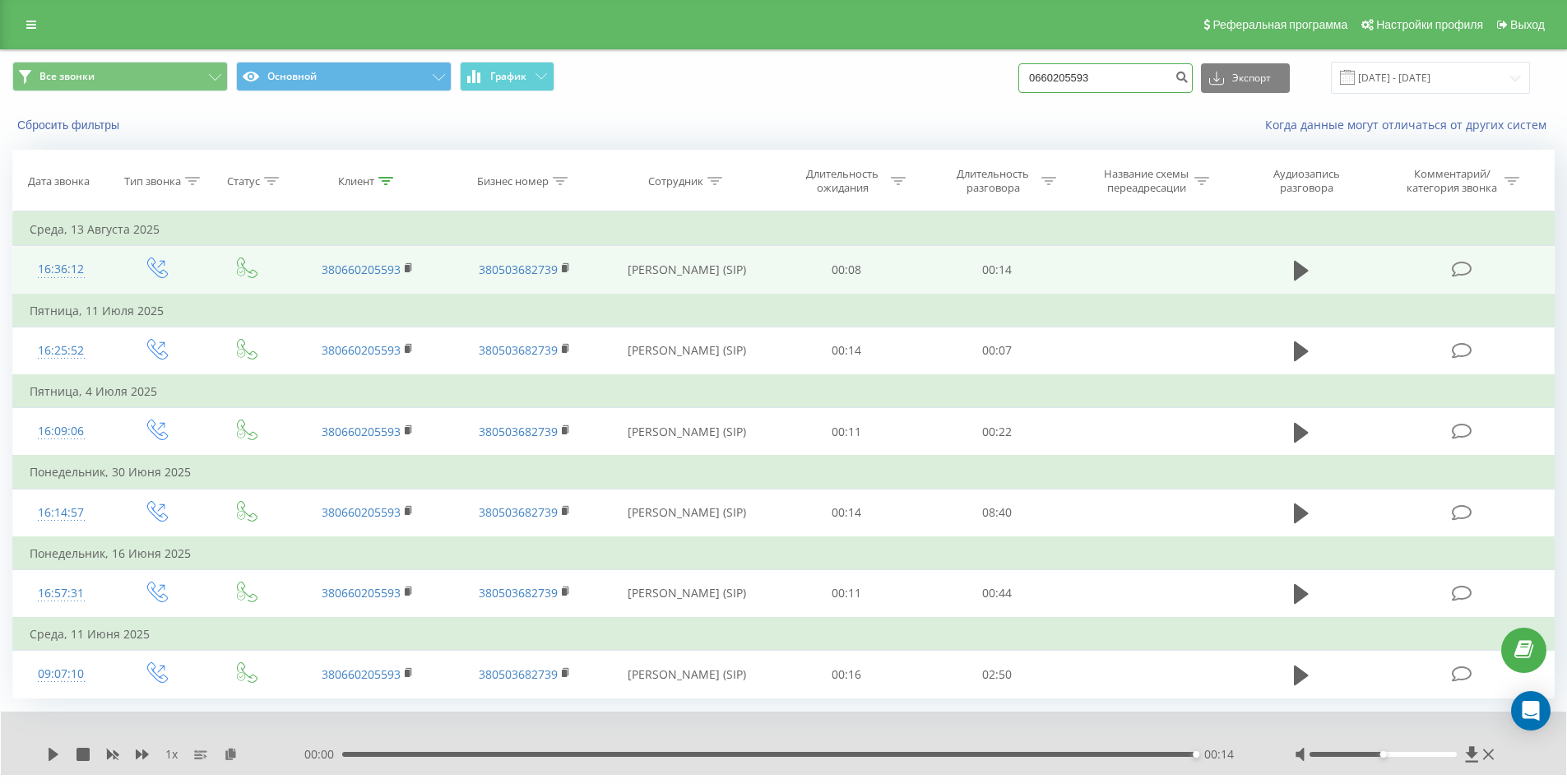
drag, startPoint x: 1113, startPoint y: 83, endPoint x: 867, endPoint y: 89, distance: 246.1
click at [894, 88] on div "Все звонки Основной График 0660205593 Экспорт .csv .xls .xlsx [DATE] - [DATE]" at bounding box center [784, 77] width 1542 height 32
paste input "380673852220"
type input "380673852220"
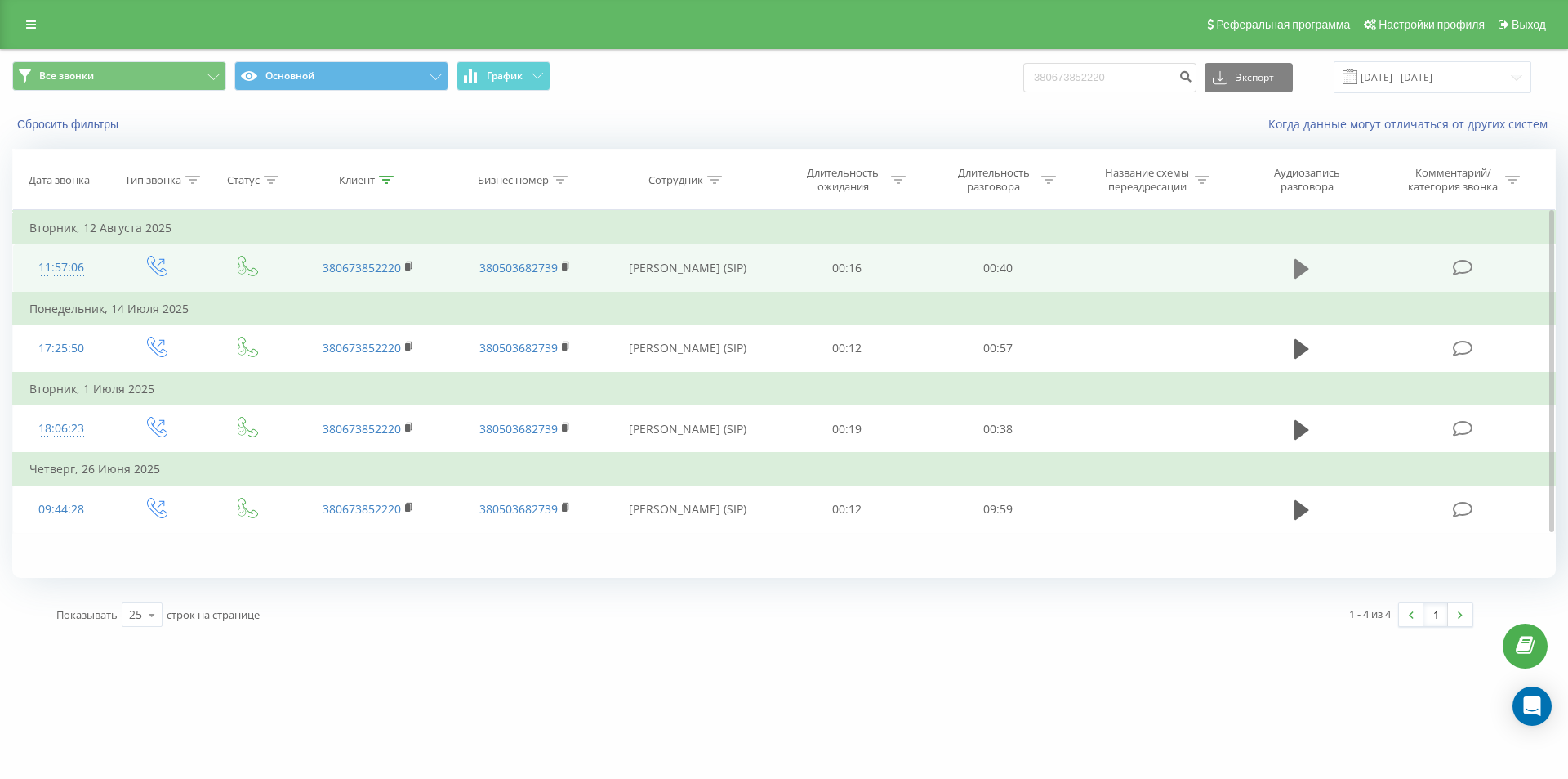
click at [1297, 268] on icon at bounding box center [1302, 269] width 15 height 20
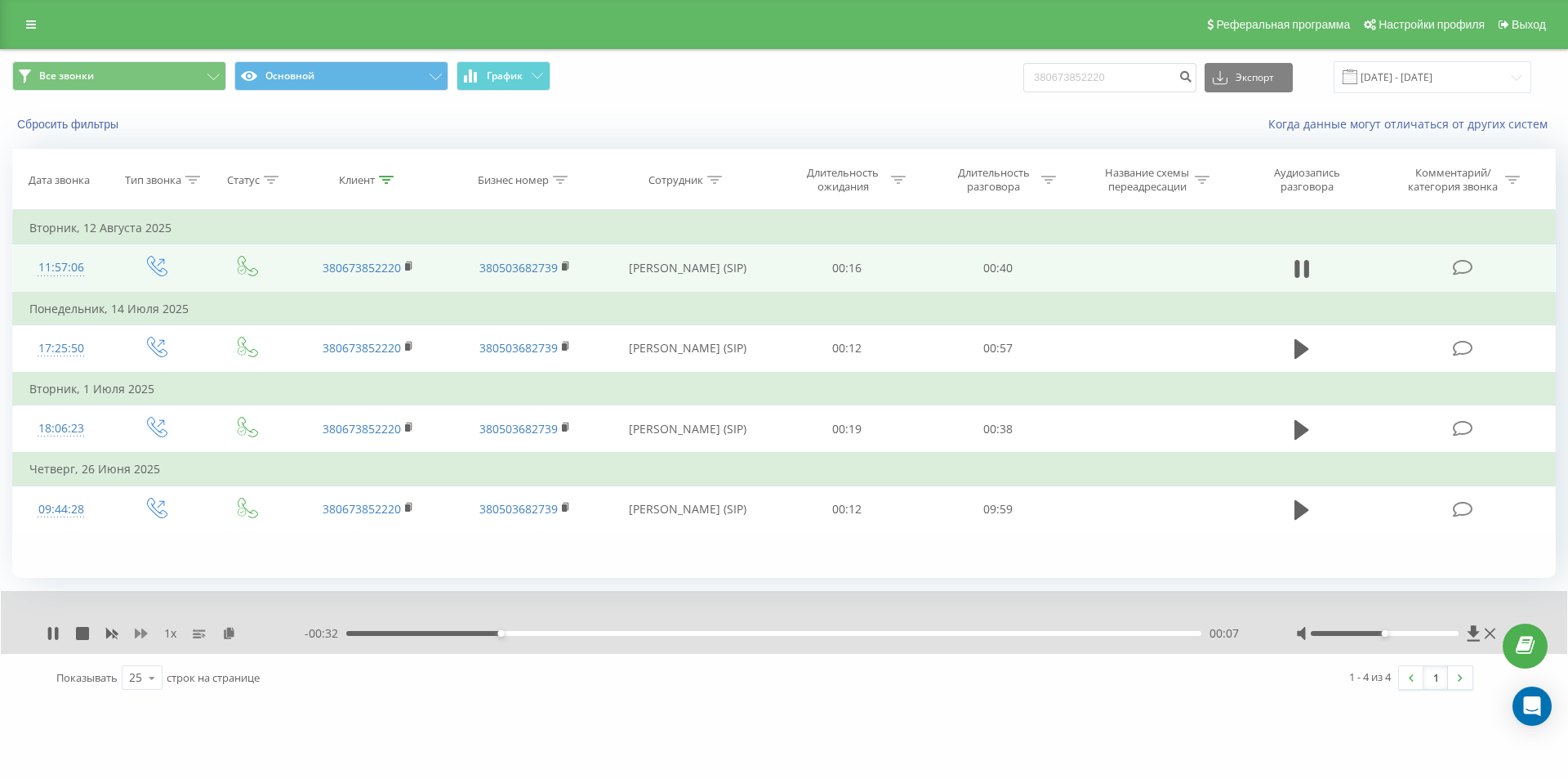
click at [141, 636] on icon at bounding box center [142, 633] width 13 height 13
click at [240, 630] on icon at bounding box center [238, 632] width 14 height 11
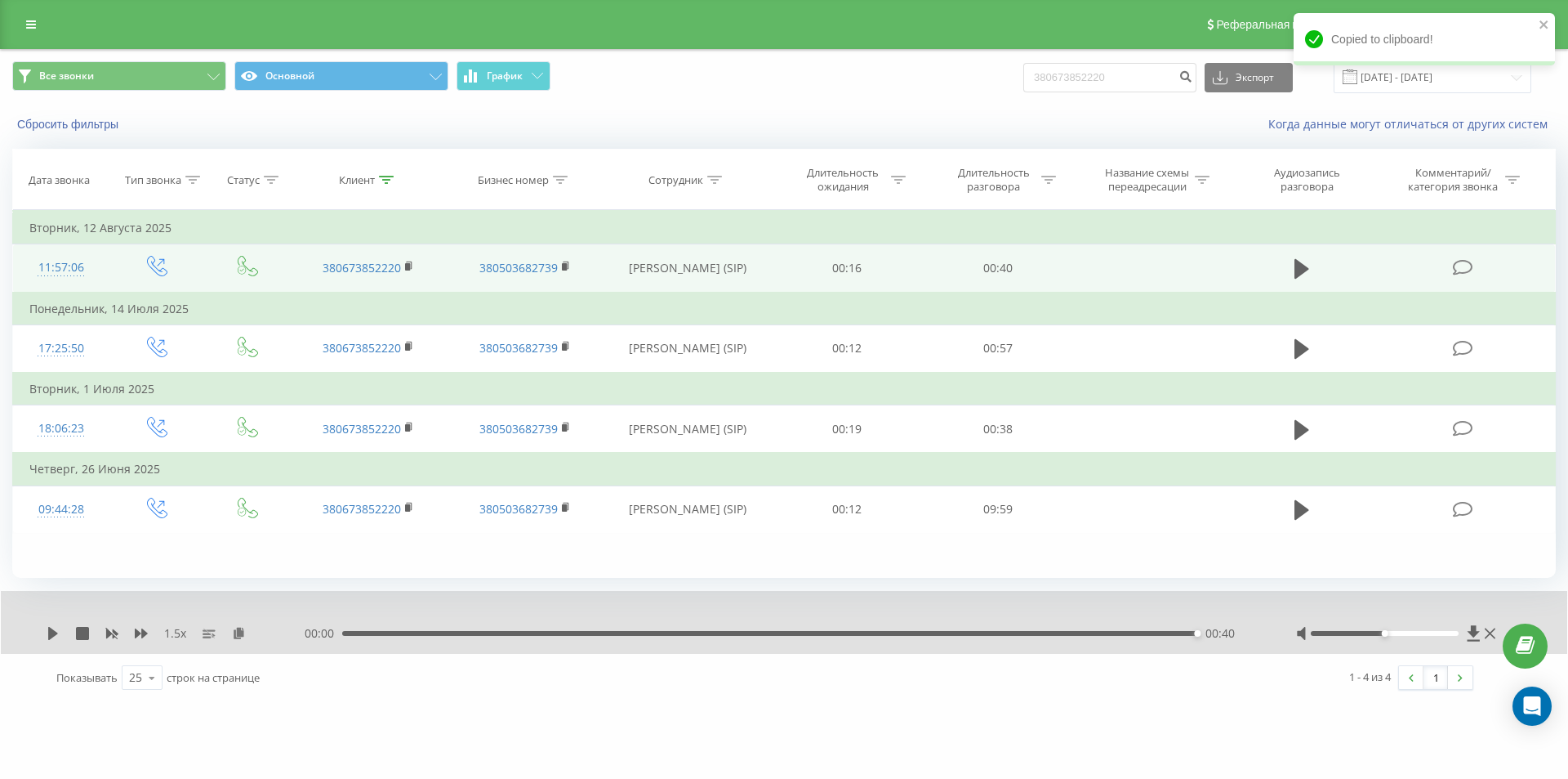
click at [751, 636] on div "00:00 00:40 00:40" at bounding box center [779, 633] width 951 height 16
click at [744, 634] on div "00:40" at bounding box center [770, 633] width 855 height 5
click at [51, 632] on icon at bounding box center [53, 633] width 10 height 13
